Goal: Task Accomplishment & Management: Manage account settings

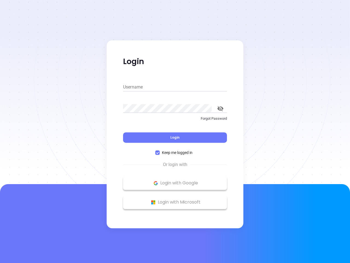
click at [175, 131] on div "Login" at bounding box center [175, 134] width 104 height 17
click at [175, 87] on input "Username" at bounding box center [175, 87] width 104 height 9
click at [221, 108] on icon "toggle password visibility" at bounding box center [221, 108] width 6 height 5
click at [175, 137] on span "Login" at bounding box center [175, 137] width 9 height 5
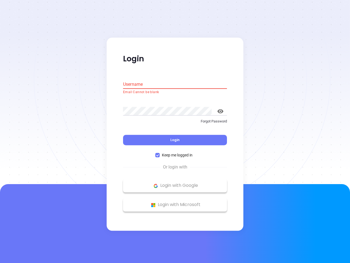
click at [175, 152] on span "Keep me logged in" at bounding box center [177, 155] width 35 height 6
click at [160, 153] on input "Keep me logged in" at bounding box center [158, 155] width 4 height 4
checkbox input "false"
click at [175, 183] on p "Login with Google" at bounding box center [175, 186] width 99 height 8
click at [175, 202] on p "Login with Microsoft" at bounding box center [175, 205] width 99 height 8
